Goal: Information Seeking & Learning: Check status

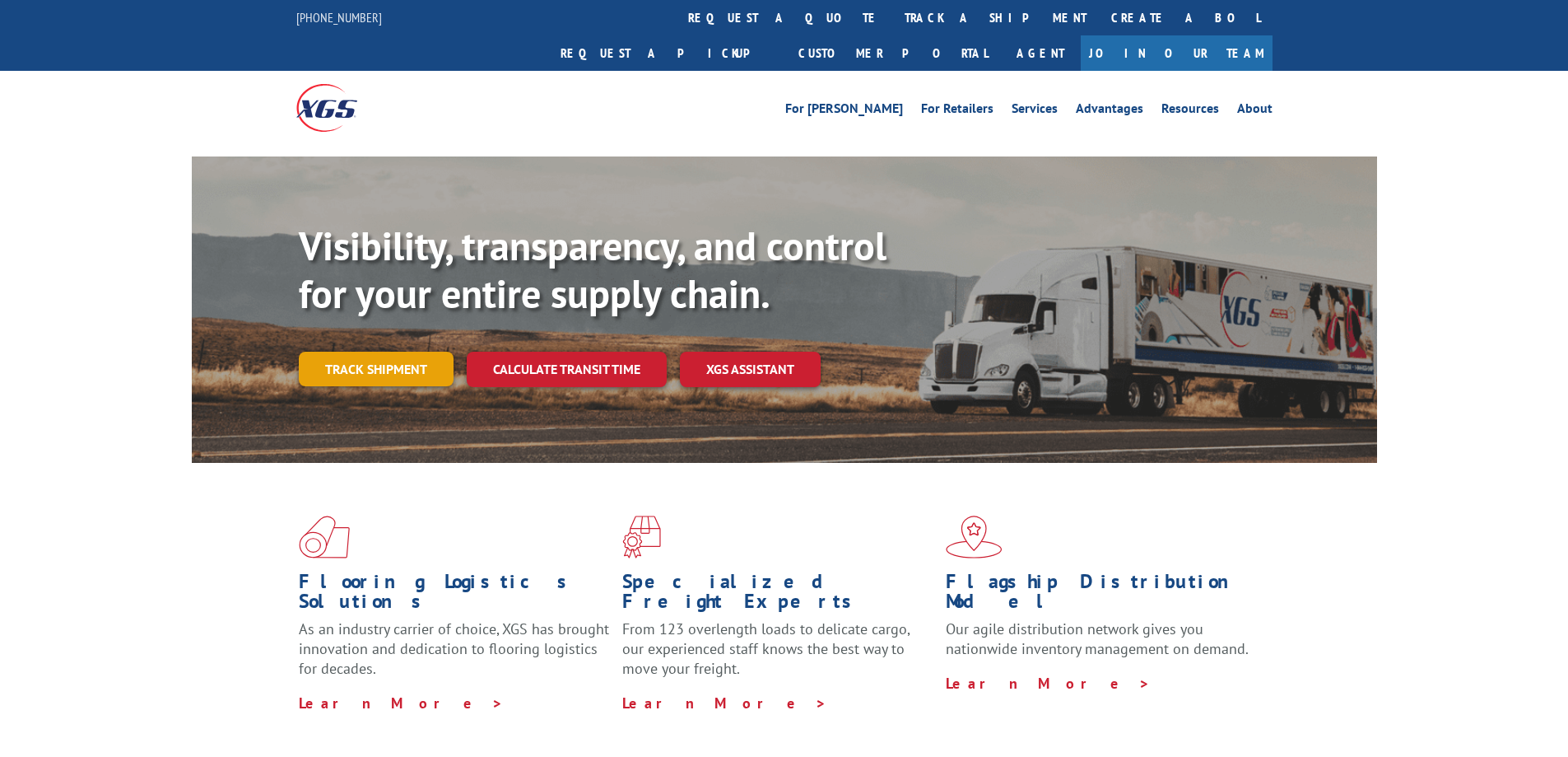
click at [382, 351] on link "Track shipment" at bounding box center [375, 369] width 155 height 35
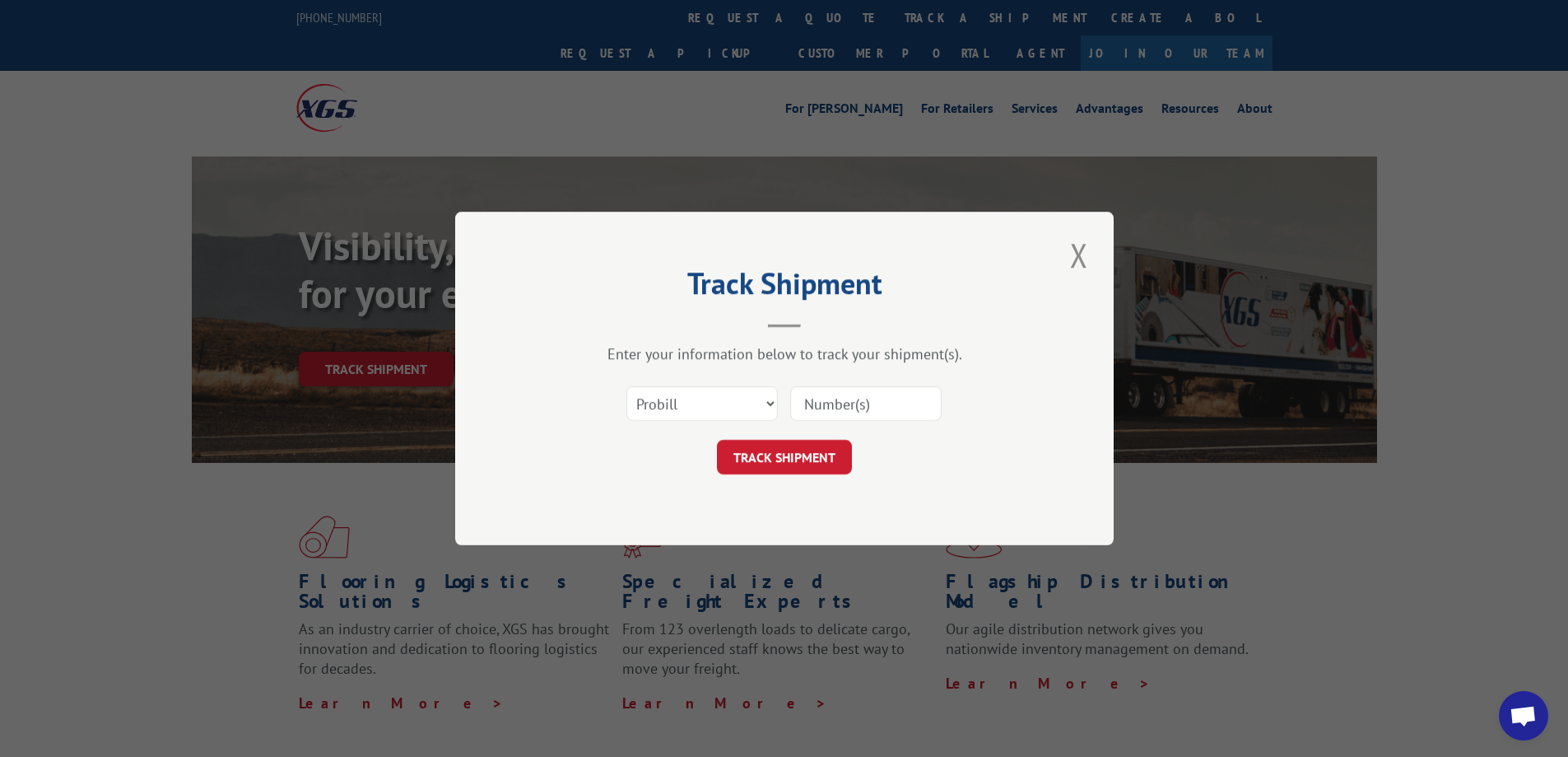
click at [748, 421] on div "Select category... Probill BOL PO" at bounding box center [702, 403] width 150 height 38
click at [742, 401] on select "Select category... Probill BOL PO" at bounding box center [701, 404] width 151 height 35
select select "bol"
click at [626, 386] on select "Select category... Probill BOL PO" at bounding box center [701, 404] width 151 height 35
click at [838, 411] on input at bounding box center [865, 404] width 151 height 35
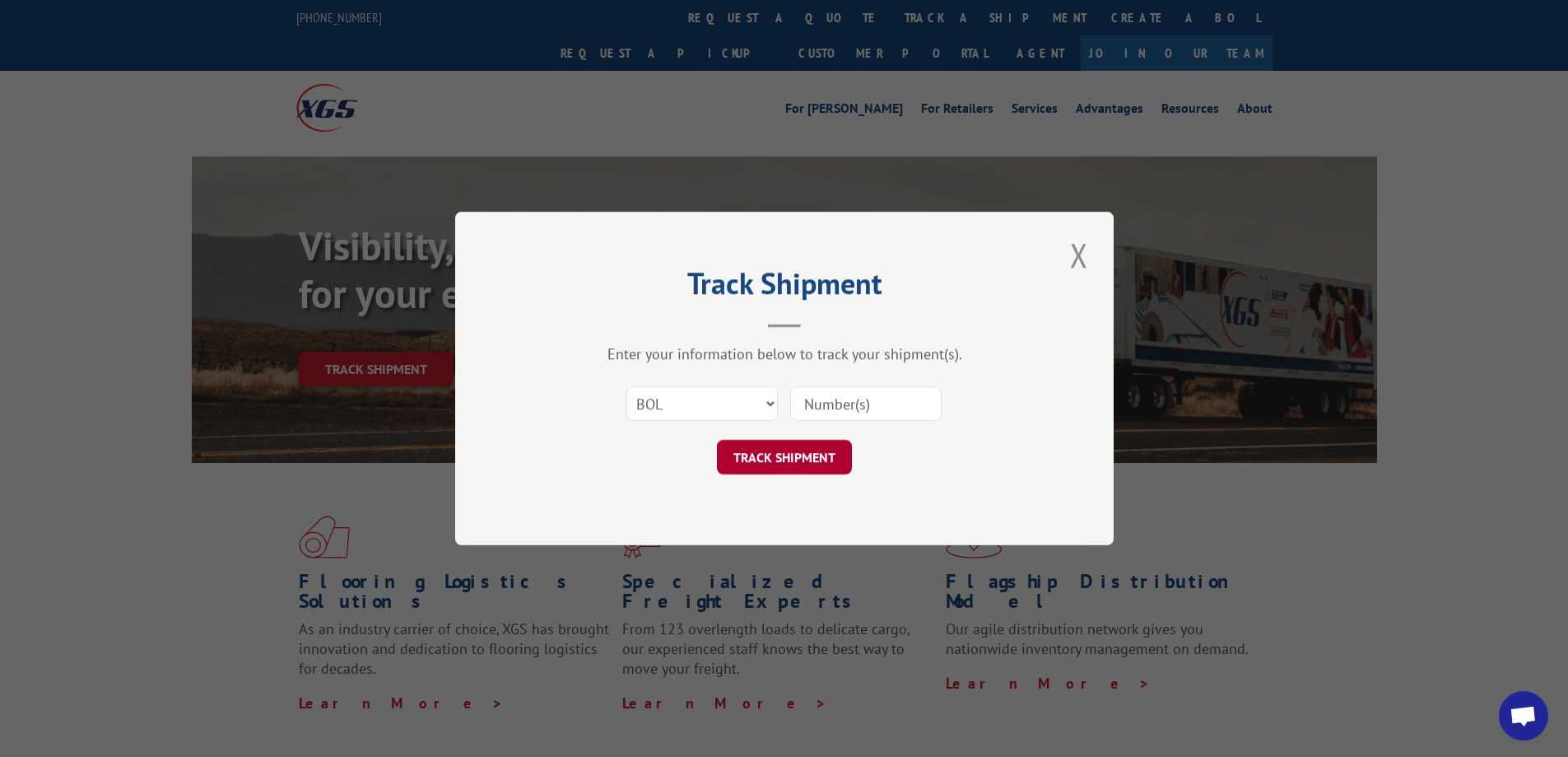
type input "2821430"
click at [787, 461] on button "TRACK SHIPMENT" at bounding box center [784, 457] width 135 height 35
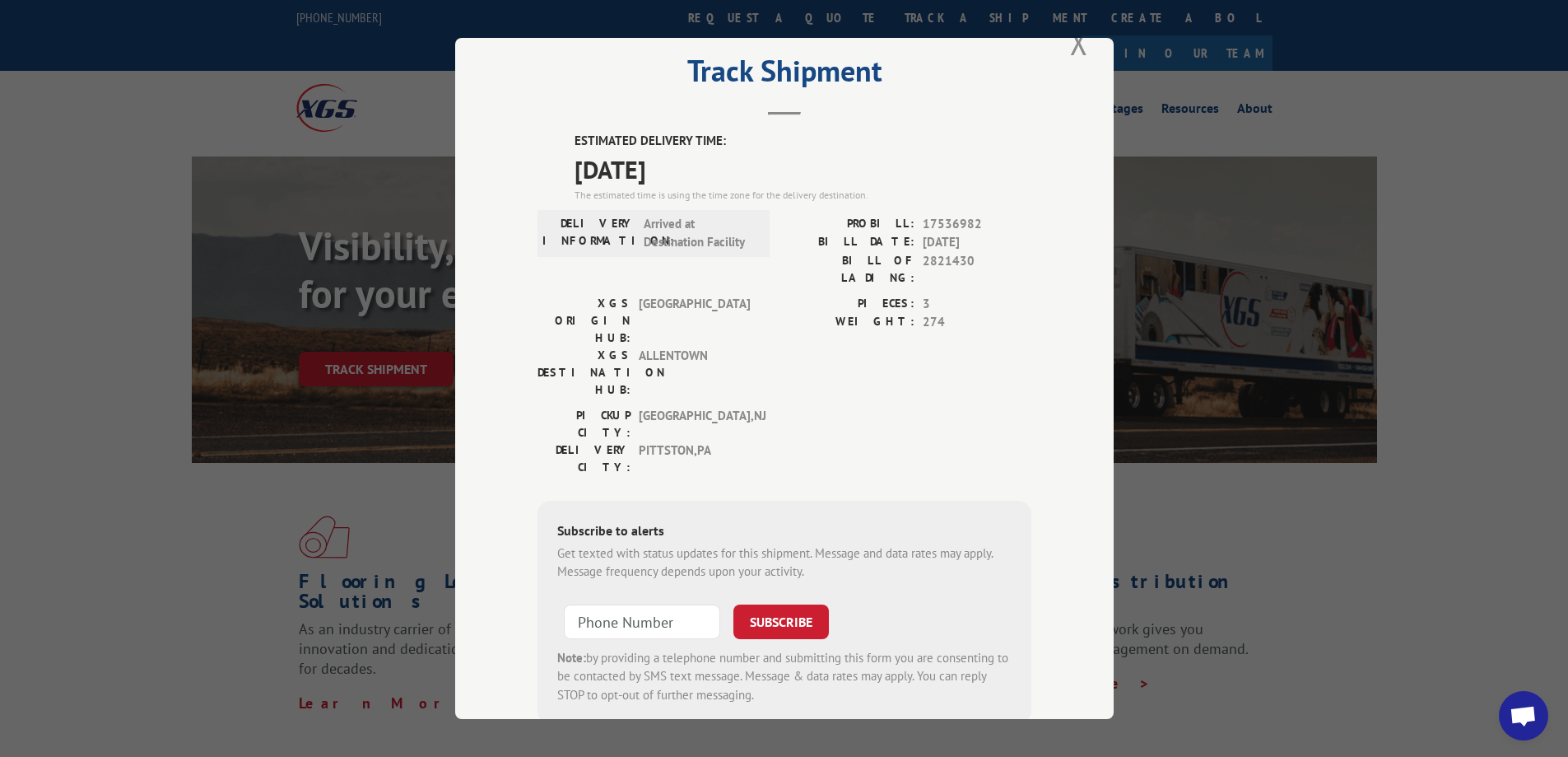
scroll to position [60, 0]
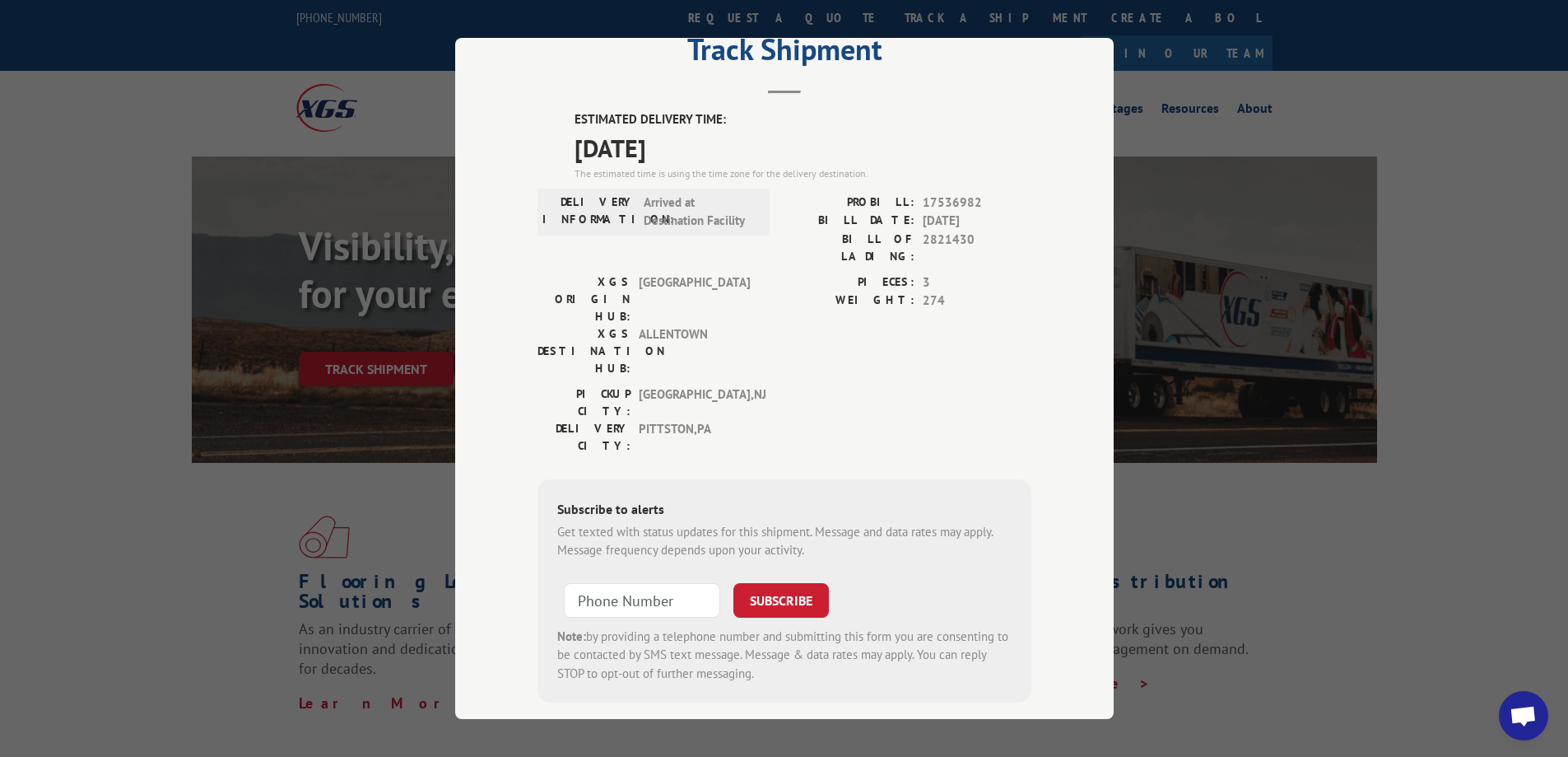
click at [224, 259] on div "Track Shipment ESTIMATED DELIVERY TIME: 08/14/2025 The estimated time is using …" at bounding box center [784, 378] width 1568 height 757
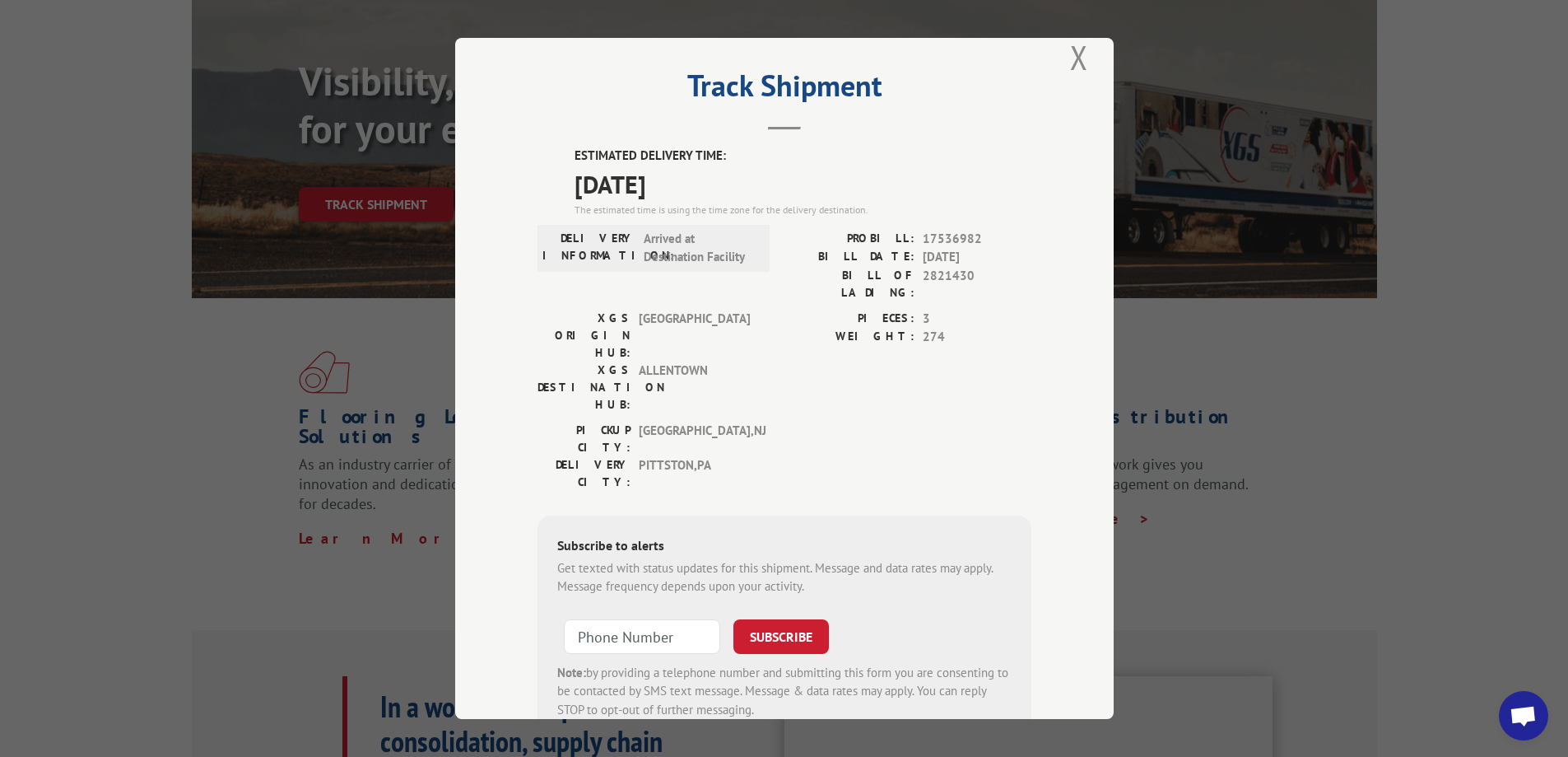
scroll to position [19, 0]
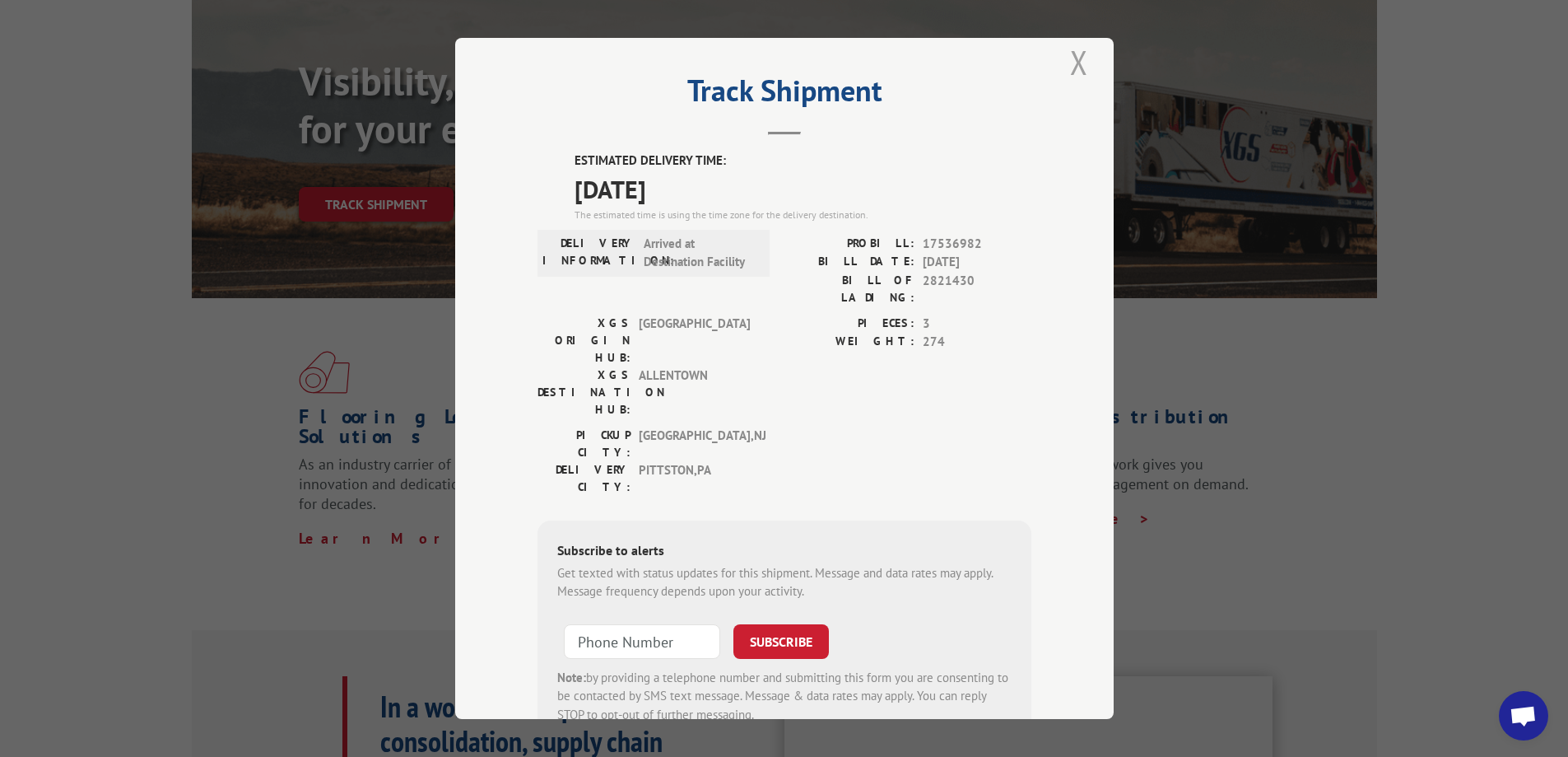
click at [1077, 53] on button "Close modal" at bounding box center [1079, 61] width 28 height 45
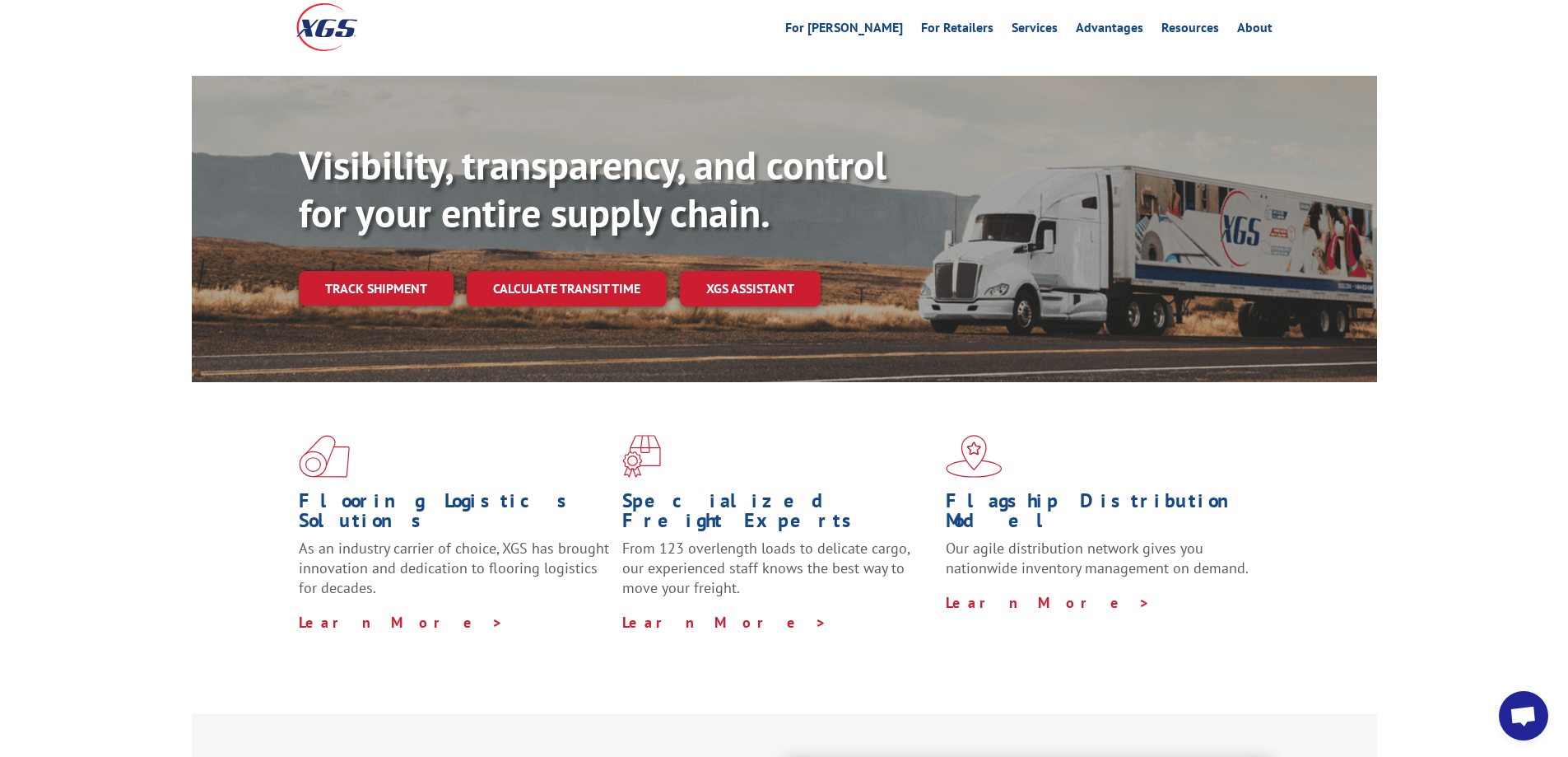
scroll to position [0, 0]
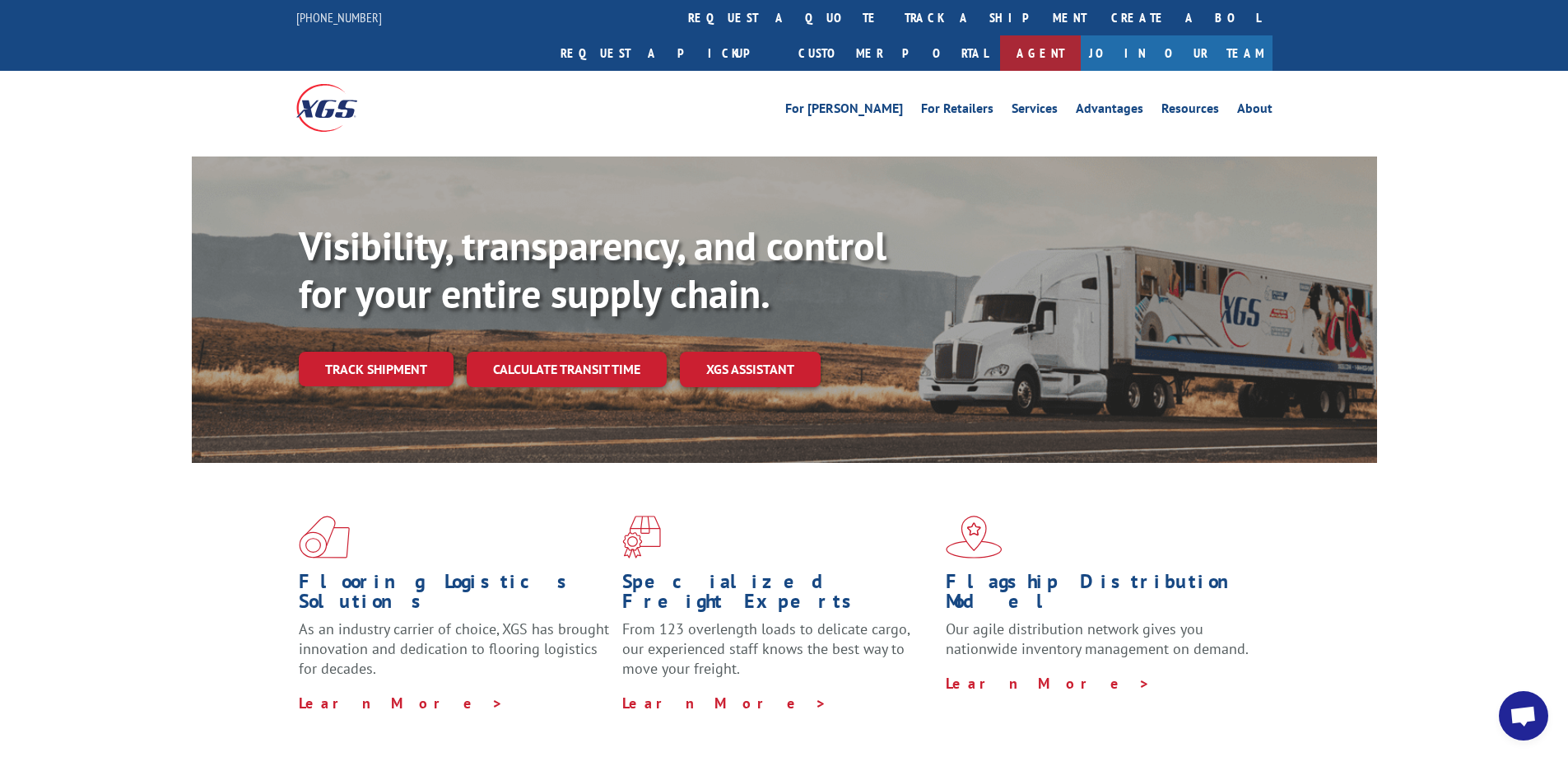
click at [1081, 36] on link "Agent" at bounding box center [1041, 53] width 81 height 36
click at [1243, 103] on link "About" at bounding box center [1255, 112] width 36 height 18
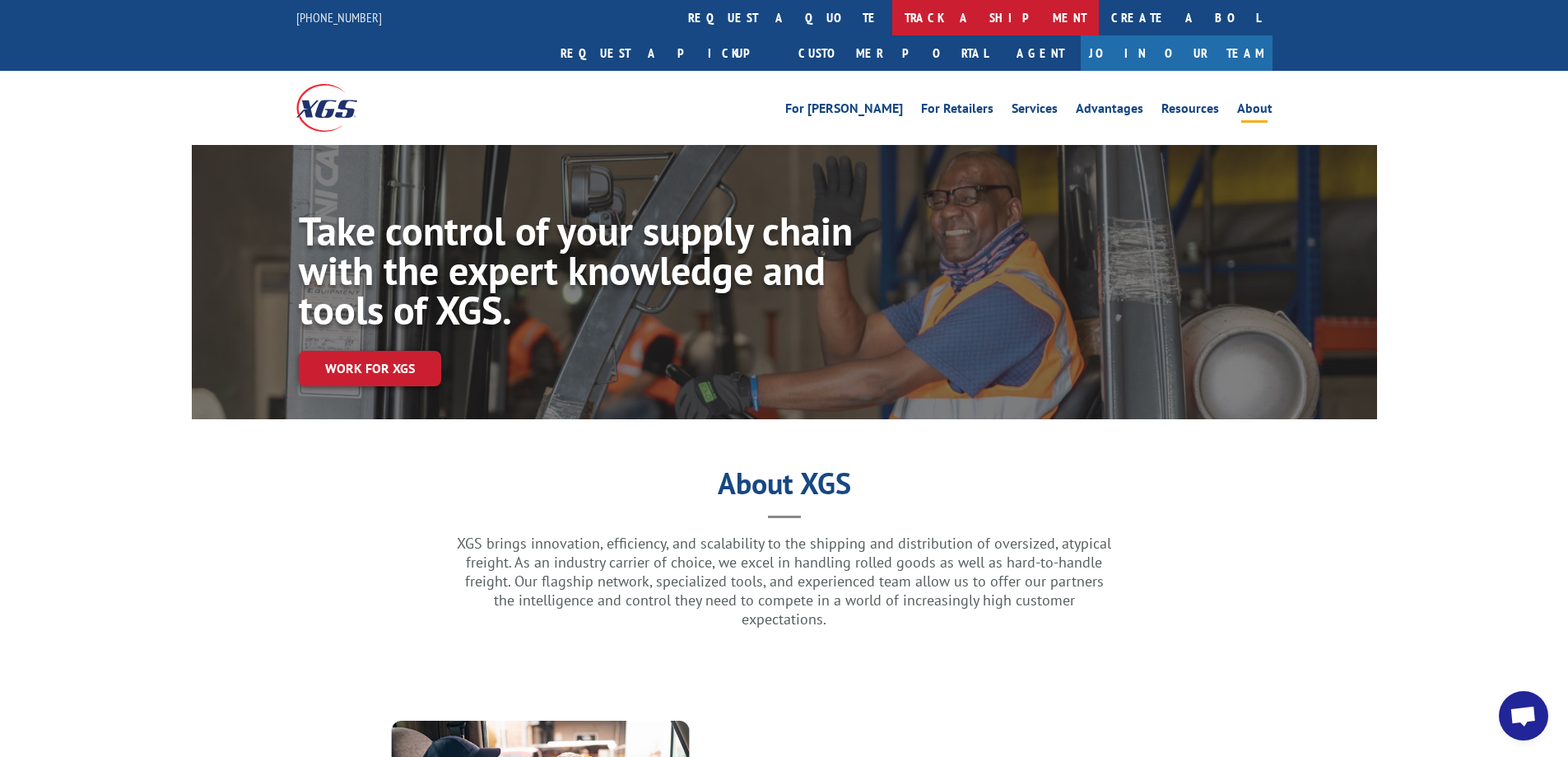
click at [892, 4] on link "track a shipment" at bounding box center [996, 17] width 207 height 36
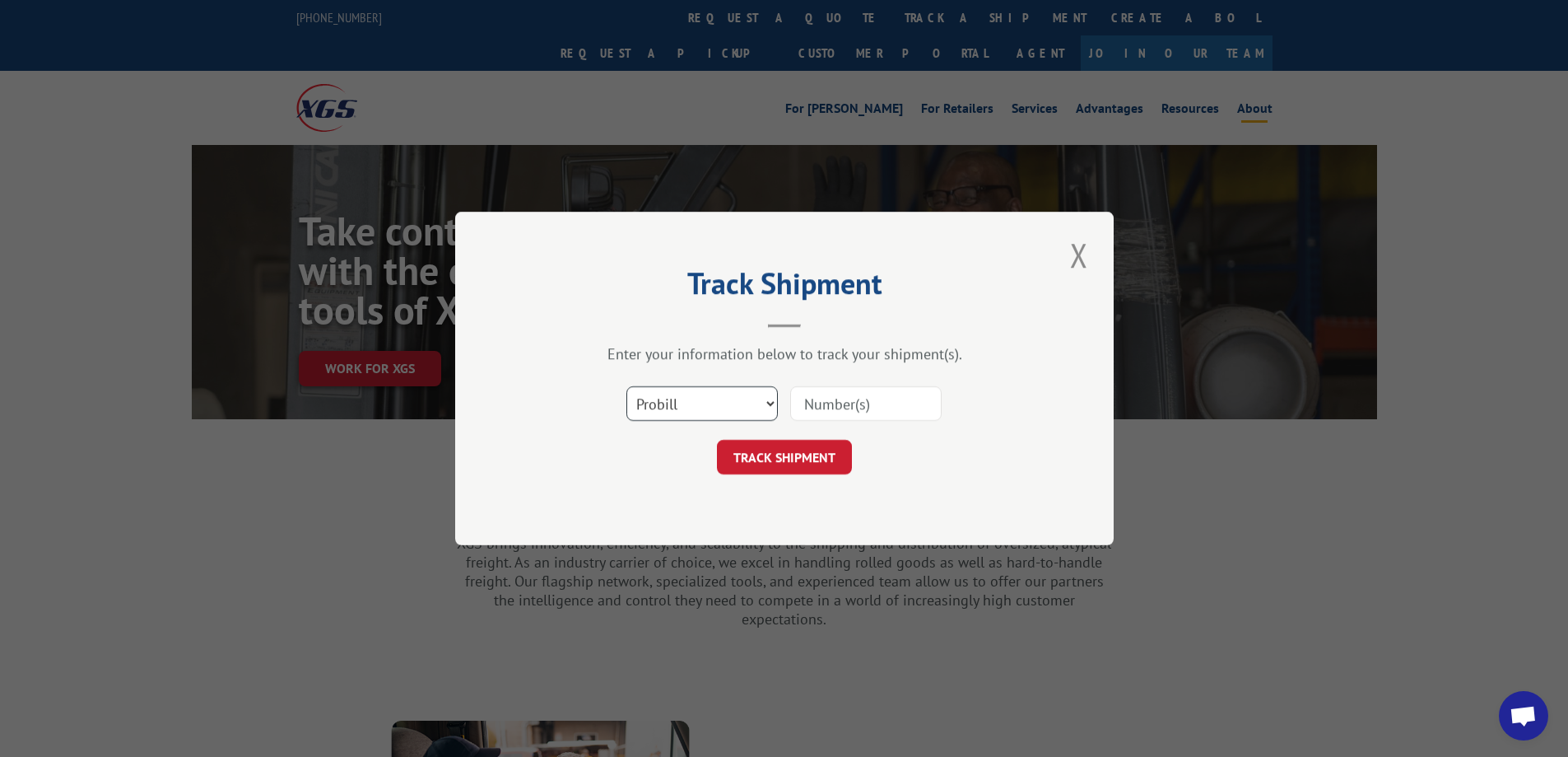
click at [741, 413] on select "Select category... Probill BOL PO" at bounding box center [701, 404] width 151 height 35
select select "bol"
click at [626, 386] on select "Select category... Probill BOL PO" at bounding box center [701, 404] width 151 height 35
click at [840, 414] on input at bounding box center [865, 404] width 151 height 35
type input "2821430"
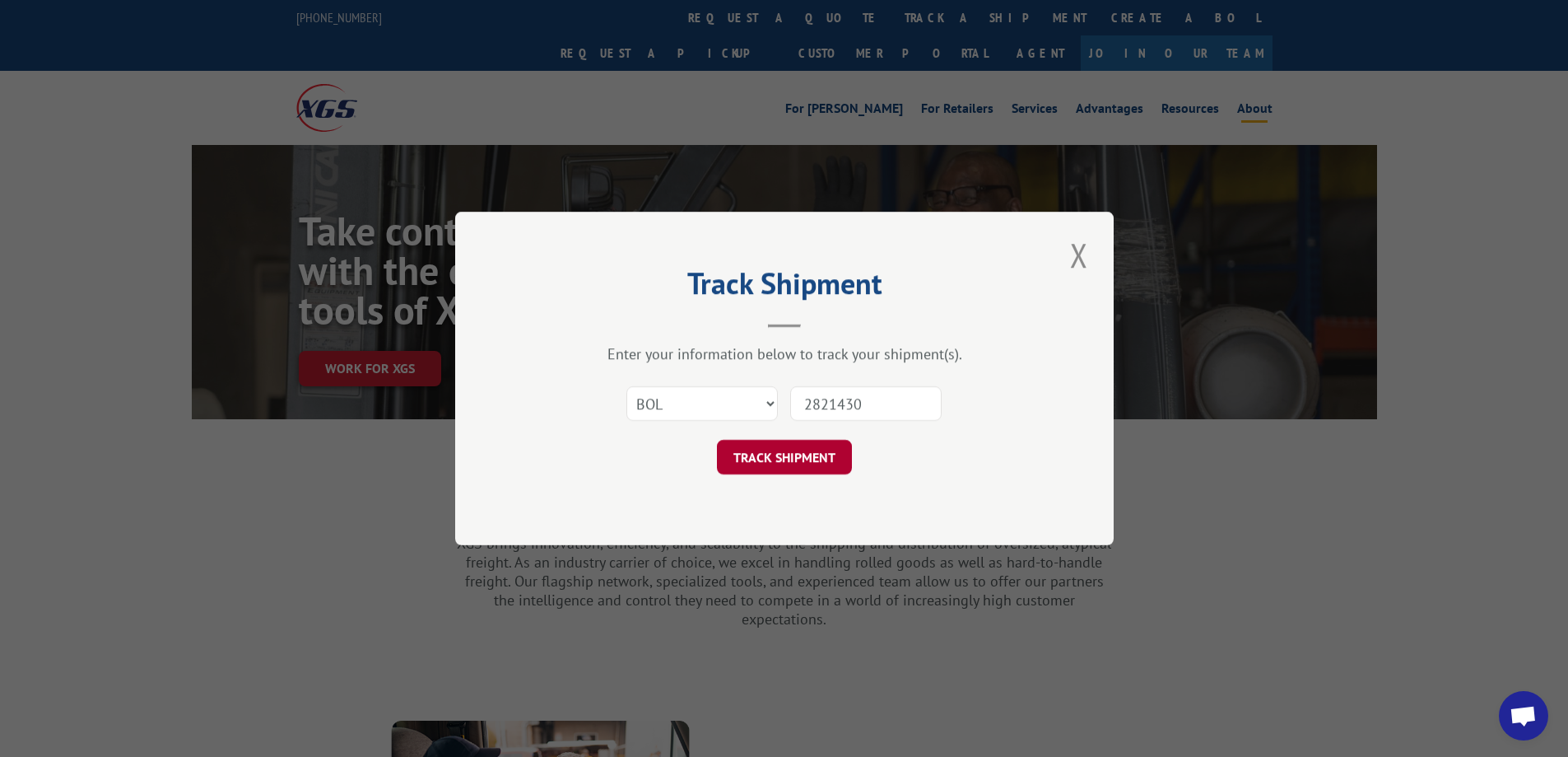
click at [825, 458] on button "TRACK SHIPMENT" at bounding box center [784, 457] width 135 height 35
